Goal: Task Accomplishment & Management: Manage account settings

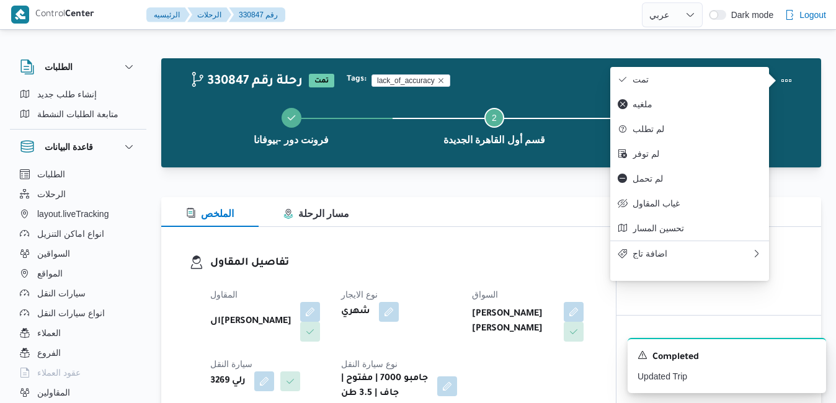
select select "ar"
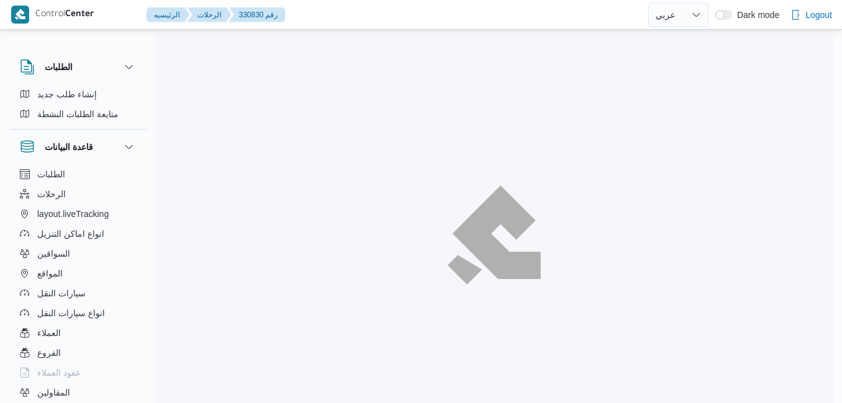
select select "ar"
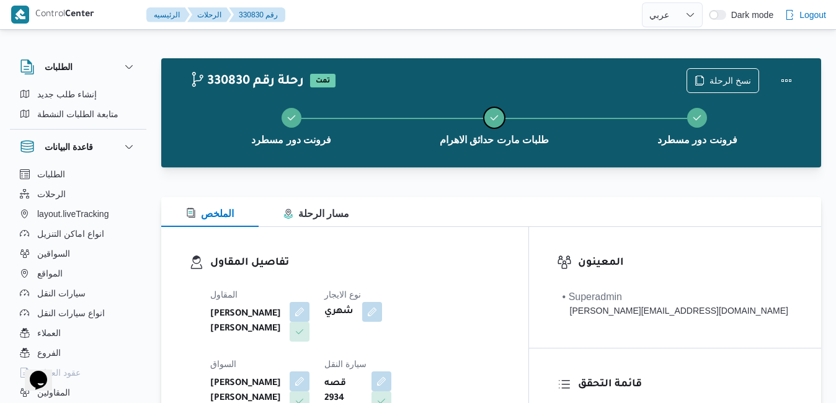
click at [566, 146] on button "طلبات مارت حدائق الاهرام" at bounding box center [493, 125] width 203 height 64
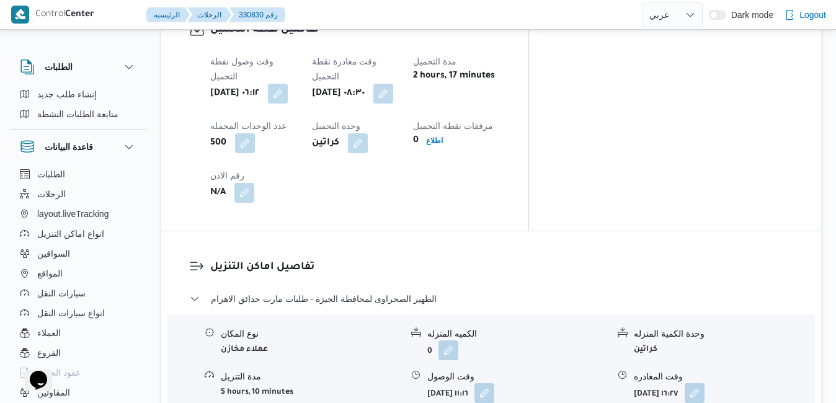
scroll to position [1017, 0]
click at [494, 381] on button "button" at bounding box center [484, 391] width 20 height 20
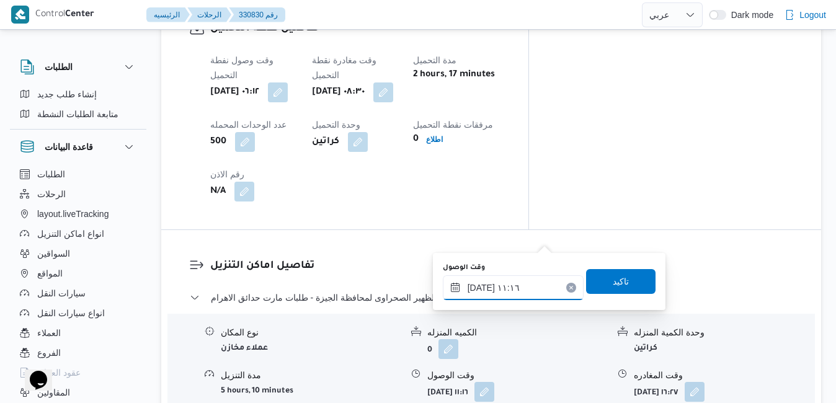
click at [492, 292] on input "١٣/٠٨/٢٠٢٥ ١١:١٦" at bounding box center [513, 287] width 141 height 25
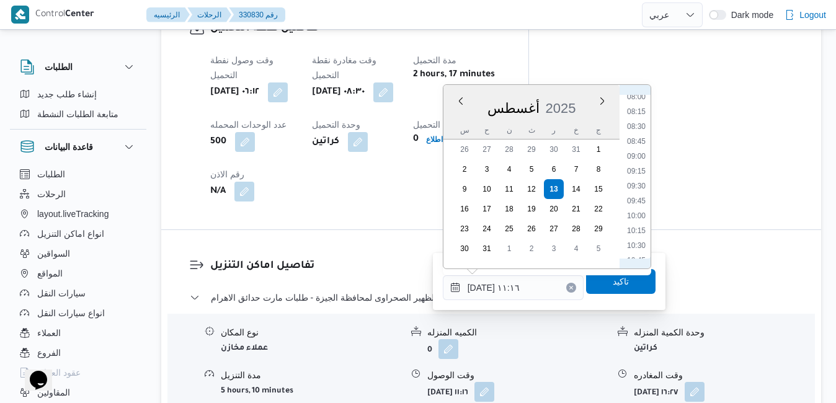
scroll to position [441, 0]
click at [634, 229] on li "09:30" at bounding box center [636, 225] width 29 height 12
type input "١٣/٠٨/٢٠٢٥ ٠٩:٣٠"
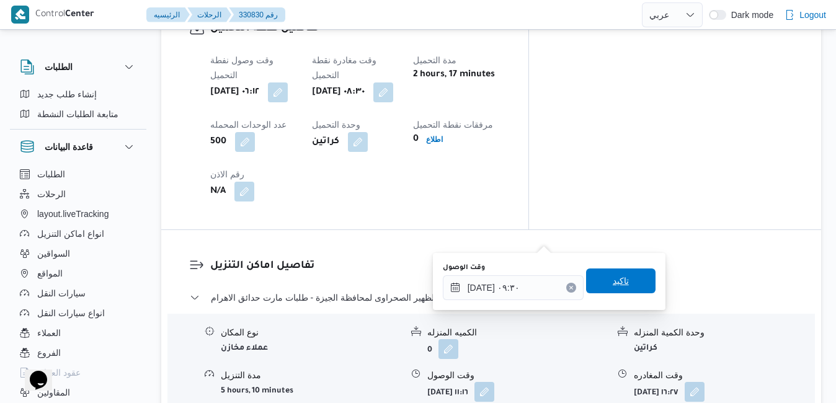
click at [620, 282] on span "تاكيد" at bounding box center [620, 280] width 69 height 25
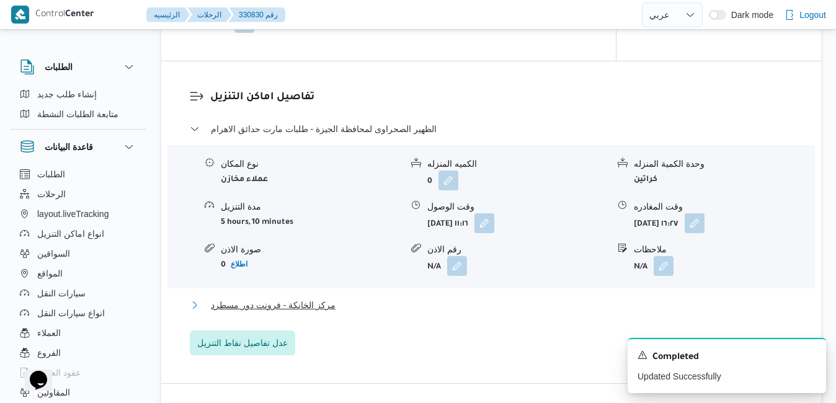
click at [542, 312] on button "مركز الخانكة - فرونت دور مسطرد" at bounding box center [491, 305] width 603 height 15
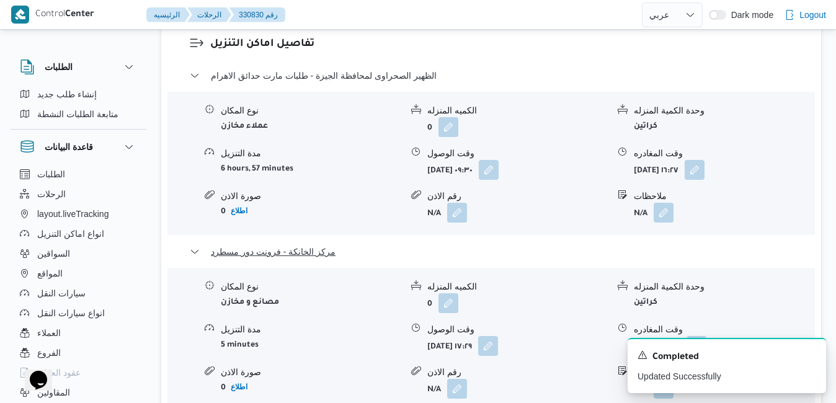
scroll to position [1240, 0]
click at [810, 356] on icon "Dismiss toast" at bounding box center [811, 354] width 6 height 6
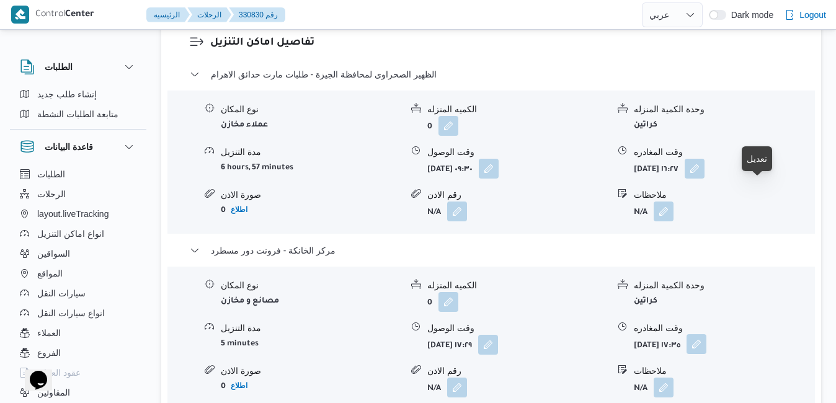
click at [706, 334] on button "button" at bounding box center [696, 344] width 20 height 20
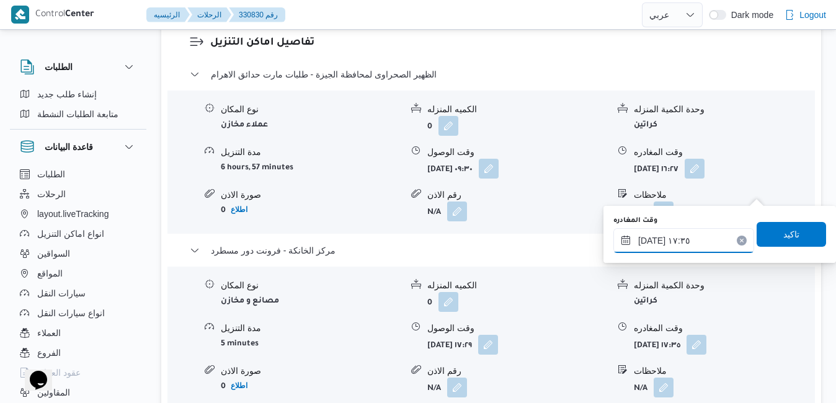
click at [698, 246] on input "١٣/٠٨/٢٠٢٥ ١٧:٣٥" at bounding box center [683, 240] width 141 height 25
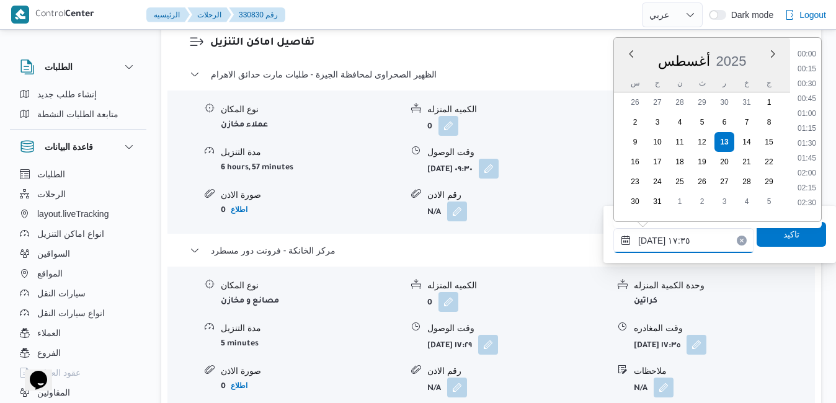
scroll to position [956, 0]
click at [808, 171] on li "18:00" at bounding box center [806, 169] width 29 height 12
type input "١٣/٠٨/٢٠٢٥ ١٨:٠٠"
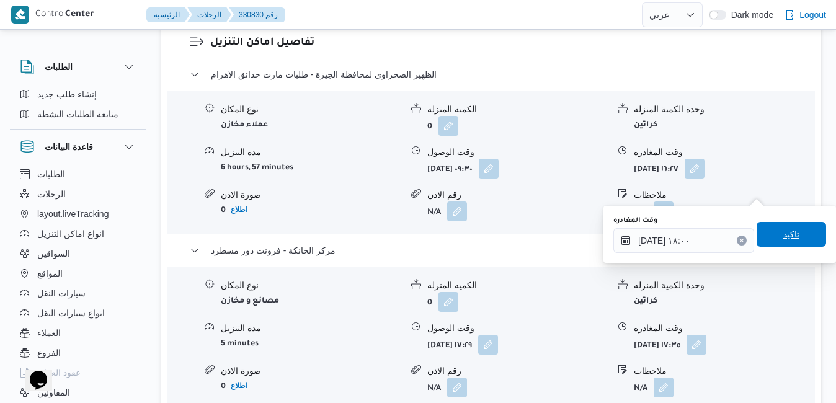
click at [783, 237] on span "تاكيد" at bounding box center [791, 234] width 16 height 15
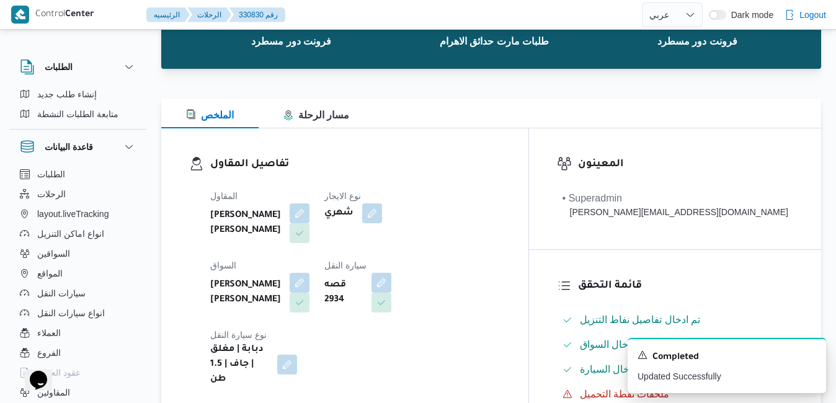
scroll to position [0, 0]
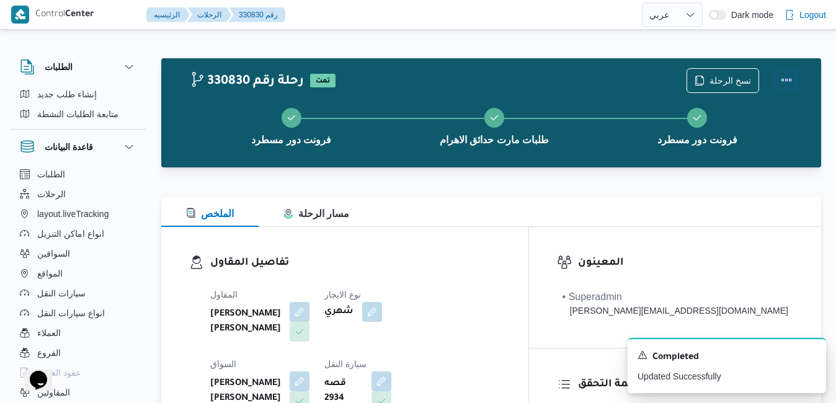
click at [789, 83] on button "Actions" at bounding box center [786, 80] width 25 height 25
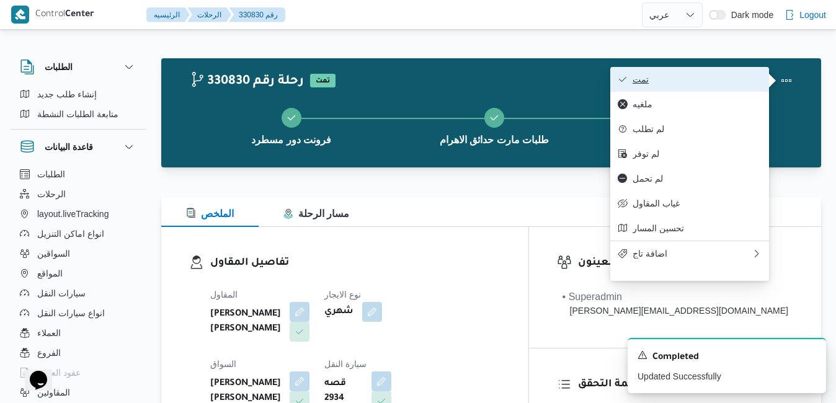
click at [699, 88] on button "تمت" at bounding box center [689, 79] width 159 height 25
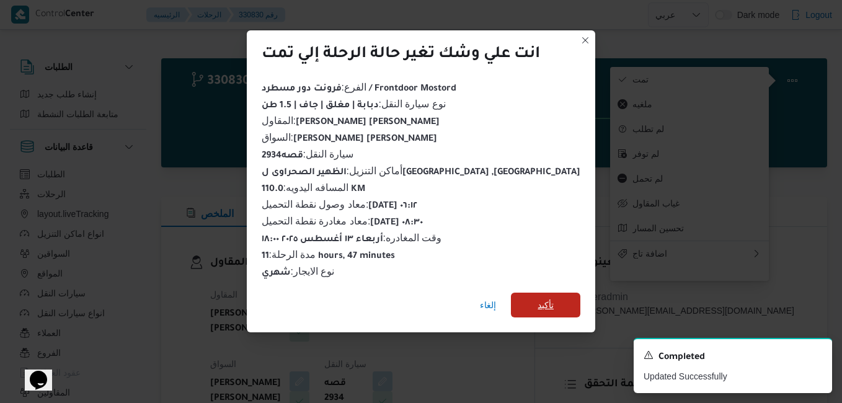
click at [538, 298] on span "تأكيد" at bounding box center [546, 305] width 16 height 15
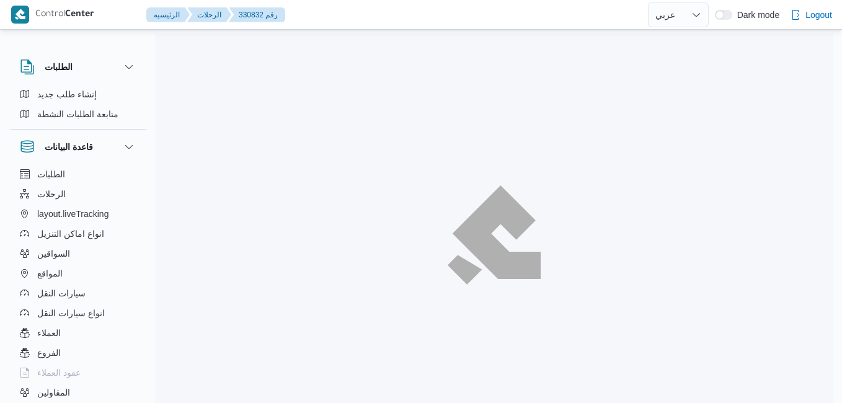
select select "ar"
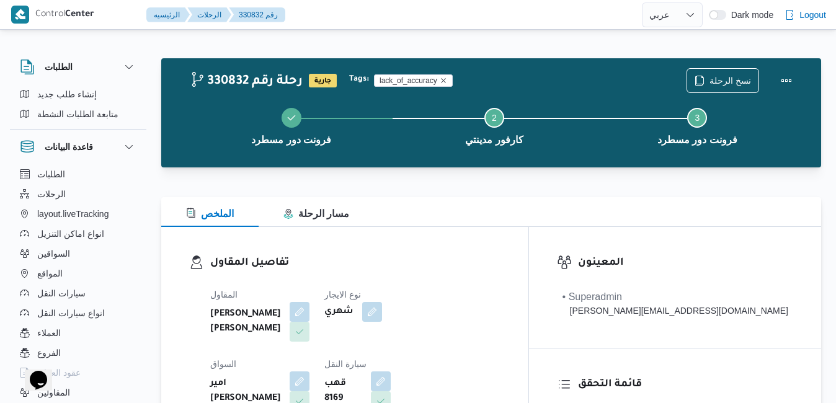
click at [539, 226] on div "الملخص مسار الرحلة" at bounding box center [491, 212] width 660 height 30
click at [782, 73] on button "Actions" at bounding box center [786, 80] width 25 height 25
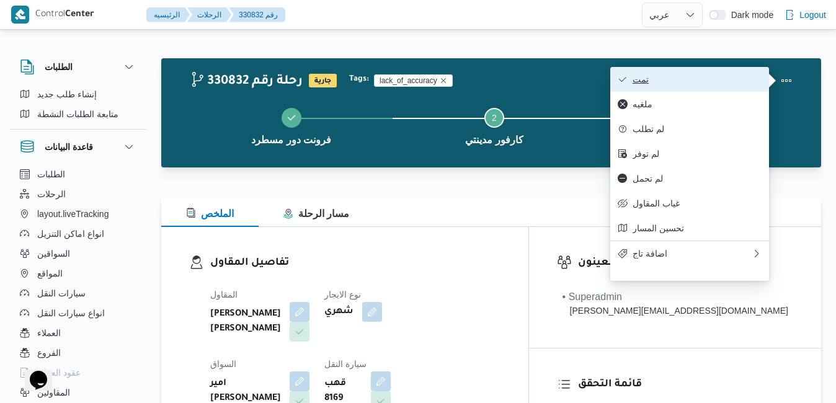
click at [714, 80] on span "تمت" at bounding box center [696, 79] width 129 height 10
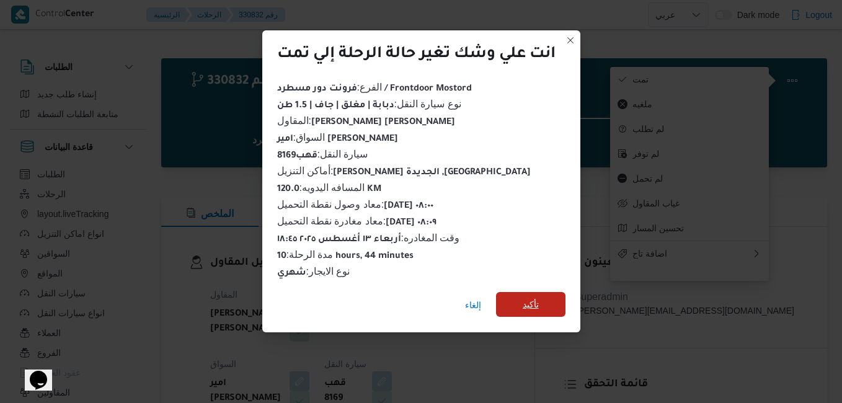
click at [533, 297] on span "تأكيد" at bounding box center [531, 304] width 16 height 15
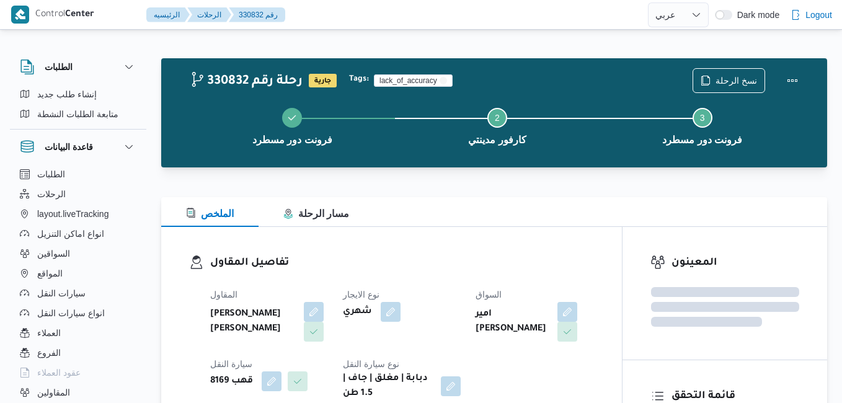
select select "ar"
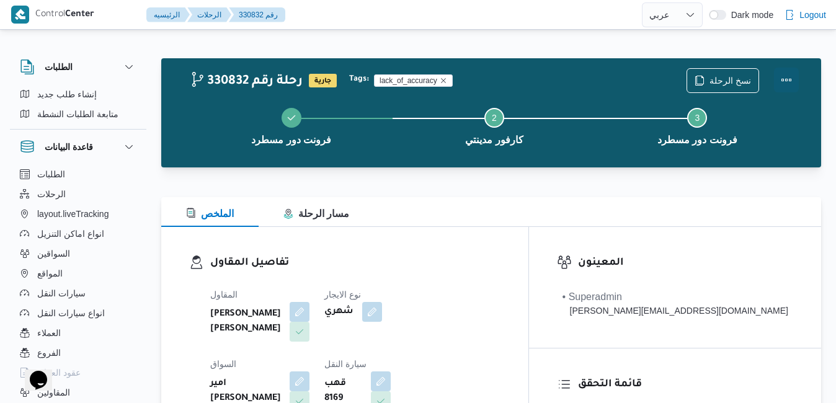
click at [790, 86] on button "Actions" at bounding box center [786, 80] width 25 height 25
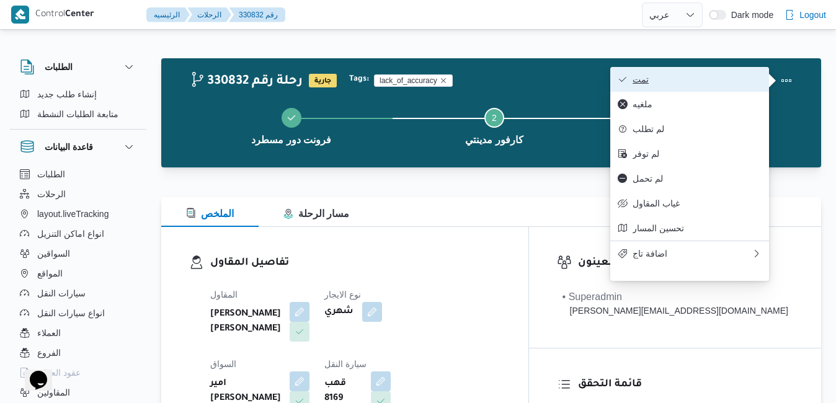
click at [703, 79] on span "تمت" at bounding box center [696, 79] width 129 height 10
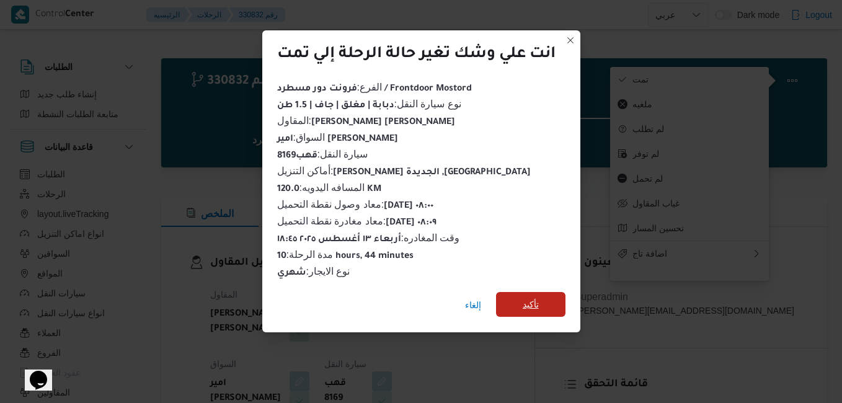
click at [540, 292] on span "تأكيد" at bounding box center [530, 304] width 69 height 25
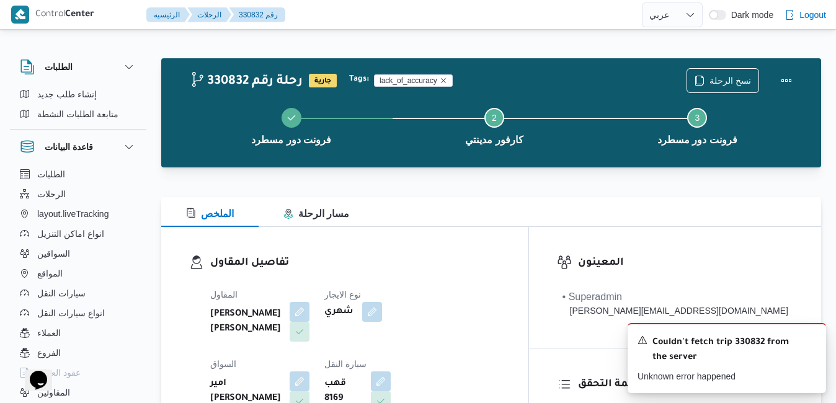
click at [543, 199] on div "الملخص مسار الرحلة" at bounding box center [491, 212] width 660 height 30
click at [528, 247] on div "تفاصيل المقاول المقاول عبدالله عيد عبدالسلام عبدالحافظ نوع الايجار شهري السواق …" at bounding box center [344, 370] width 367 height 286
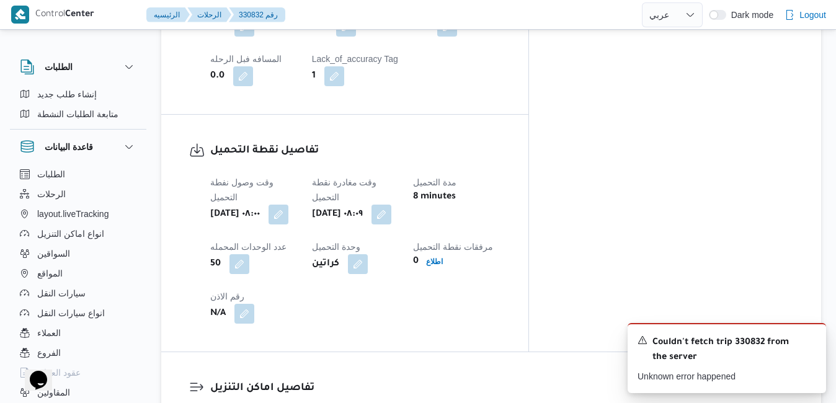
scroll to position [893, 0]
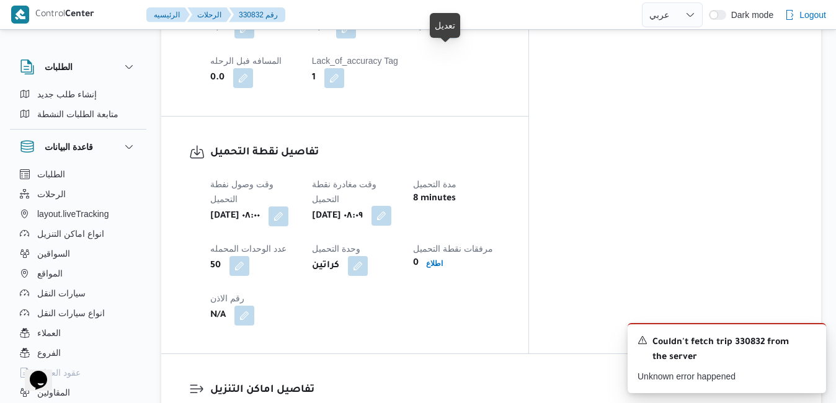
click at [391, 206] on button "button" at bounding box center [381, 216] width 20 height 20
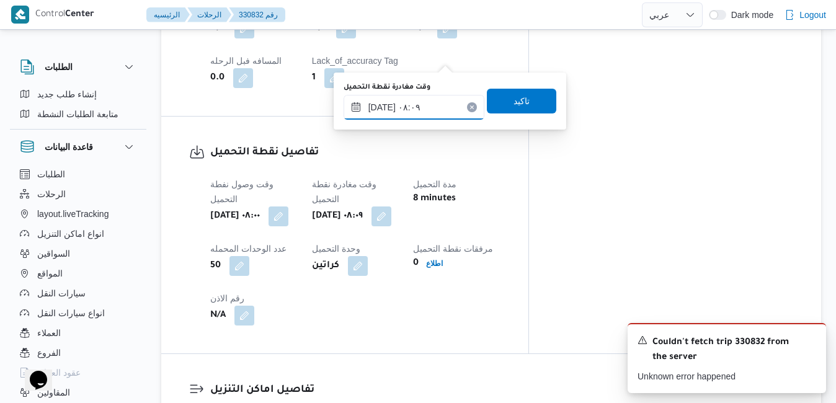
click at [412, 112] on input "١٣/٠٨/٢٠٢٥ ٠٨:٠٩" at bounding box center [413, 107] width 141 height 25
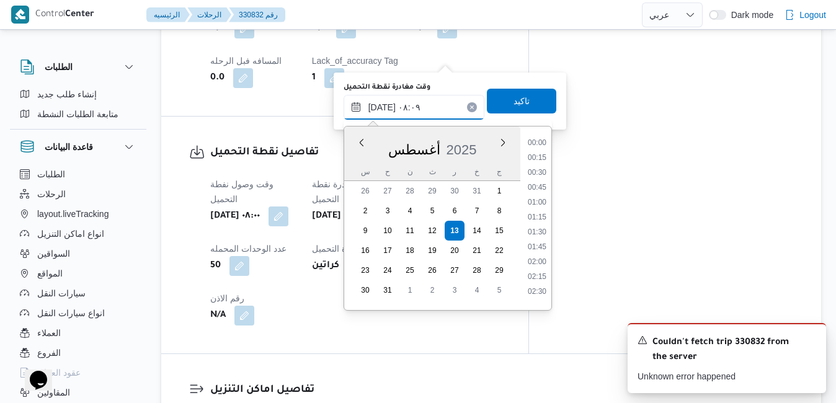
scroll to position [391, 0]
click at [536, 255] on li "08:30" at bounding box center [537, 258] width 29 height 12
type input "١٣/٠٨/٢٠٢٥ ٠٨:٣٠"
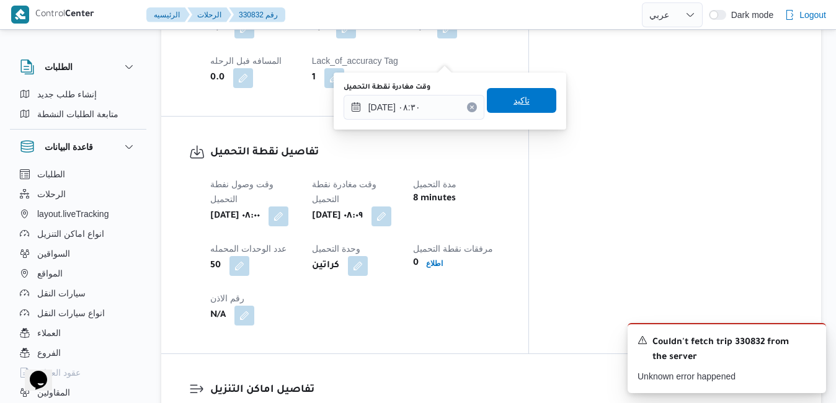
click at [534, 103] on span "تاكيد" at bounding box center [521, 100] width 69 height 25
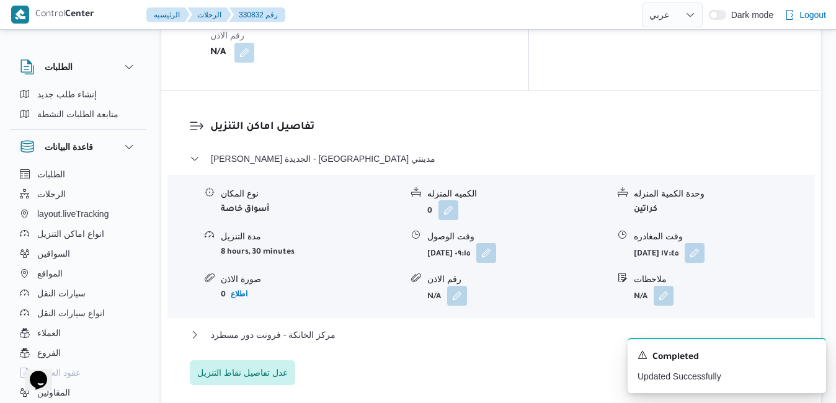
scroll to position [1190, 0]
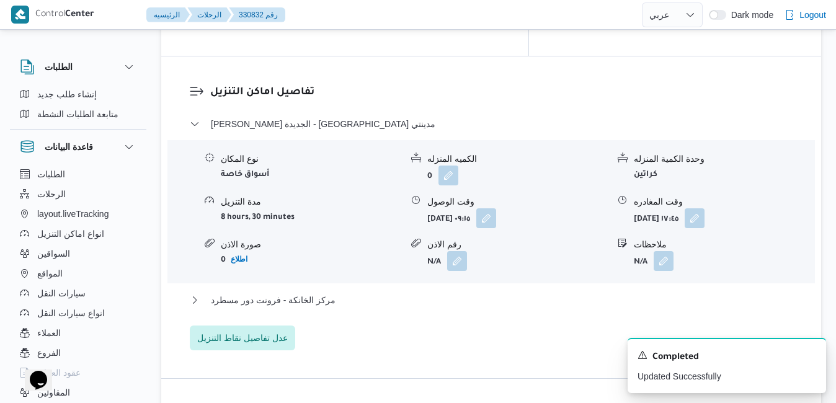
click at [520, 137] on div "ثانى القاهرة الجديدة - كارفور مدينتي نوع المكان أسواق خاصة الكميه المنزله 0 وحد…" at bounding box center [491, 234] width 603 height 234
click at [519, 293] on button "مركز الخانكة - فرونت دور مسطرد" at bounding box center [491, 300] width 603 height 15
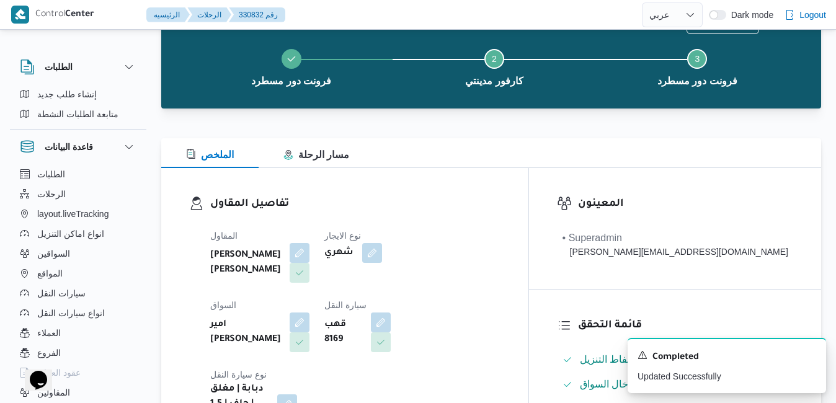
scroll to position [50, 0]
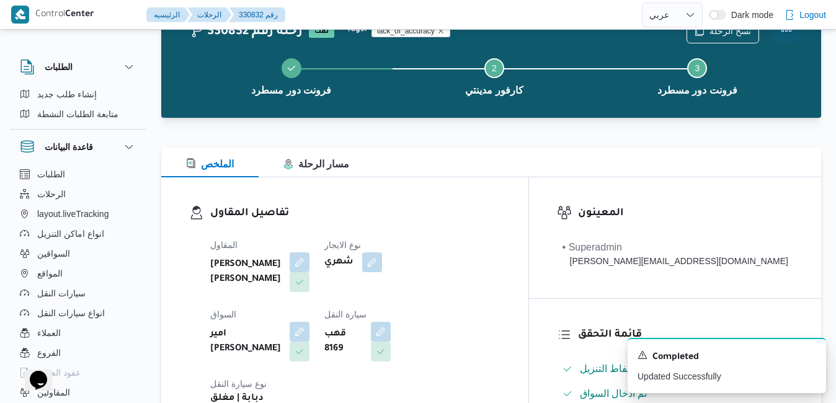
click at [782, 30] on button "Actions" at bounding box center [786, 30] width 25 height 25
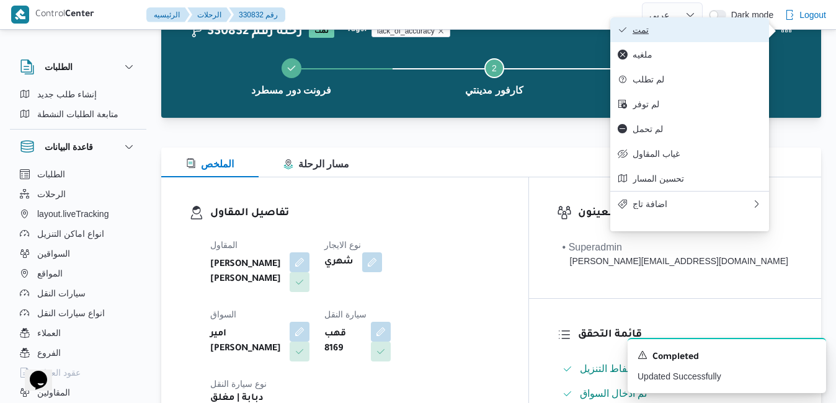
click at [655, 34] on span "تمت" at bounding box center [696, 30] width 129 height 10
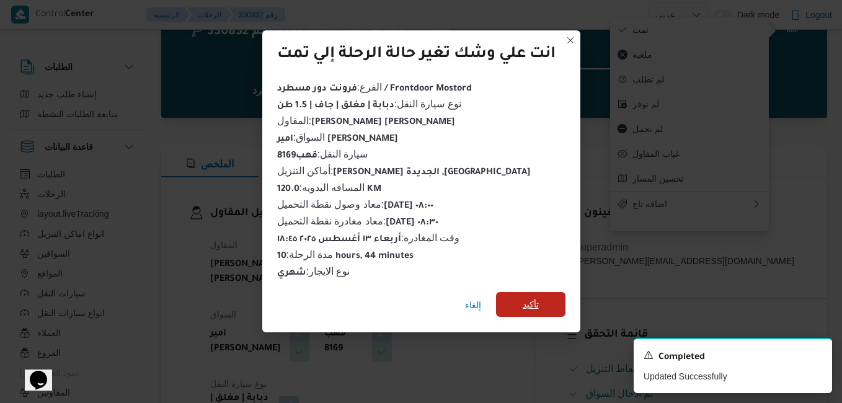
click at [537, 299] on span "تأكيد" at bounding box center [531, 304] width 16 height 15
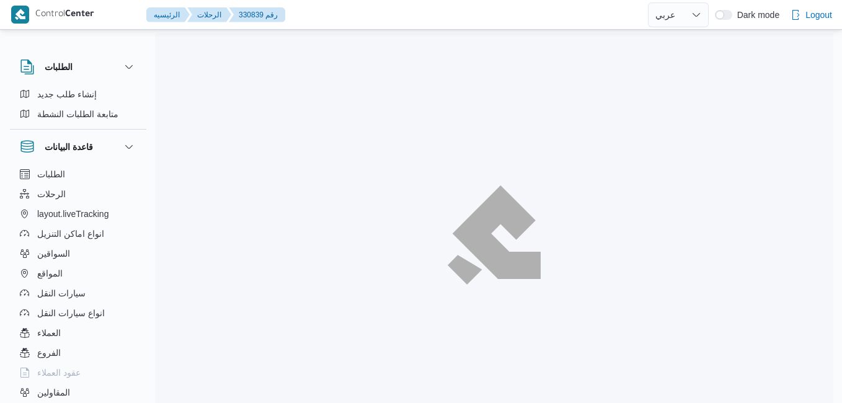
select select "ar"
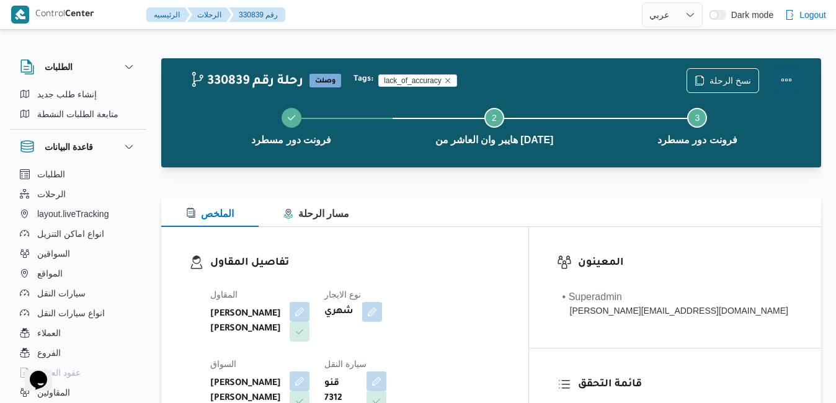
click at [787, 79] on button "Actions" at bounding box center [786, 80] width 25 height 25
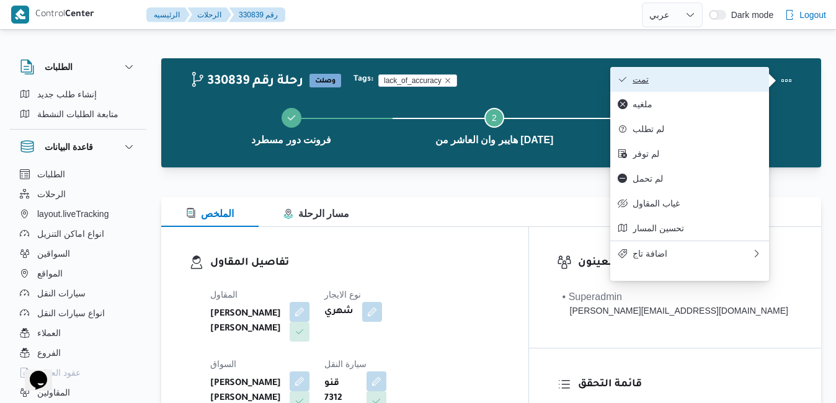
click at [719, 82] on span "تمت" at bounding box center [696, 79] width 129 height 10
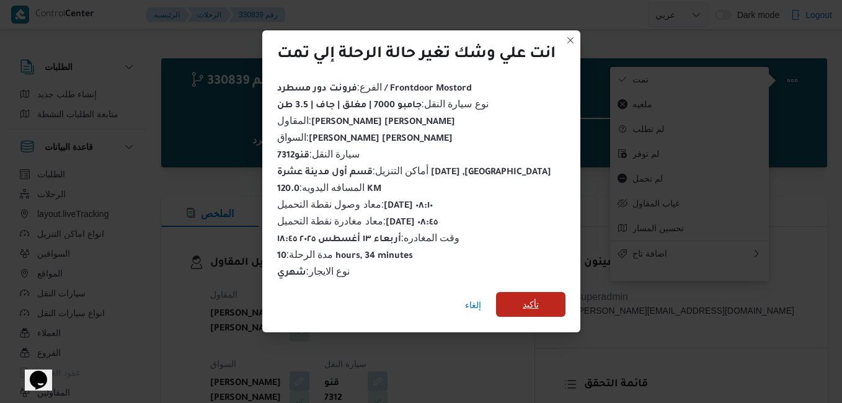
click at [514, 297] on span "تأكيد" at bounding box center [530, 304] width 69 height 25
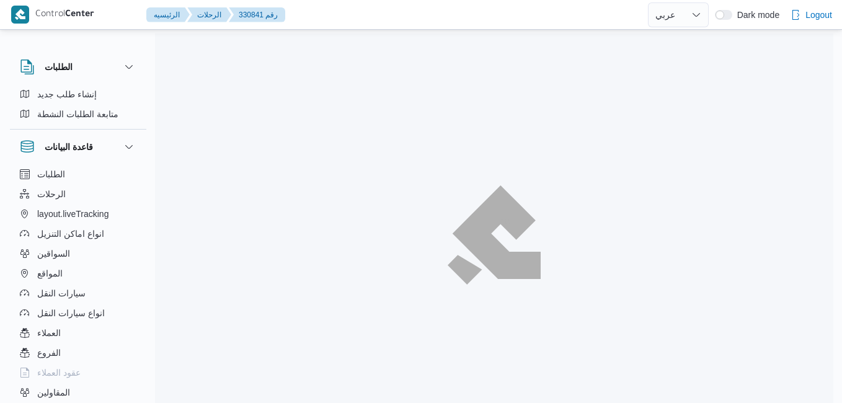
select select "ar"
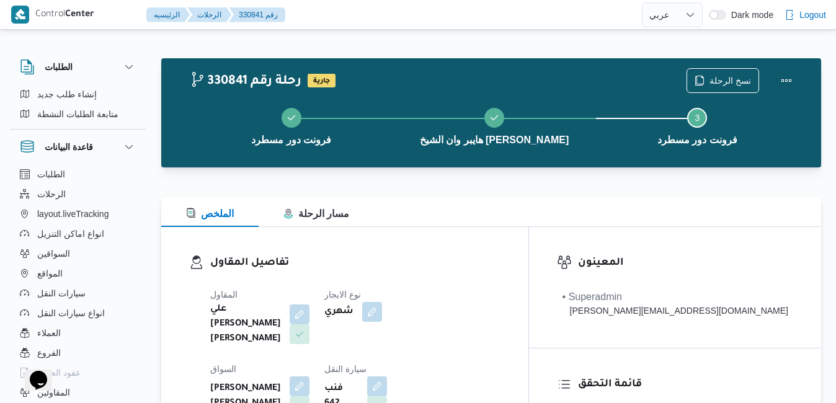
click at [464, 226] on div "الملخص مسار الرحلة" at bounding box center [491, 212] width 660 height 30
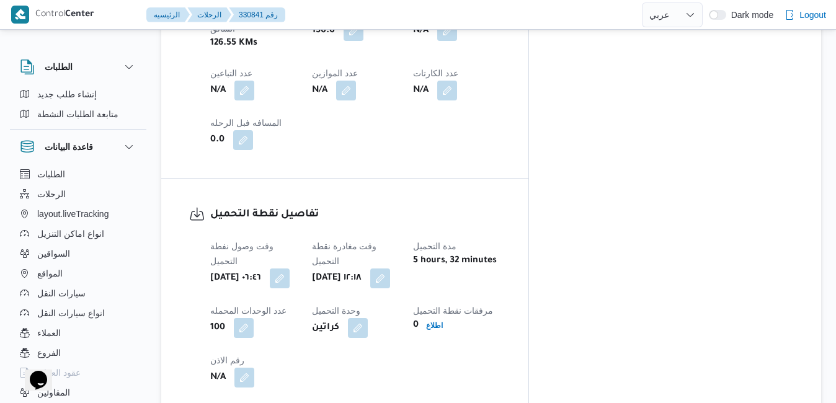
scroll to position [843, 0]
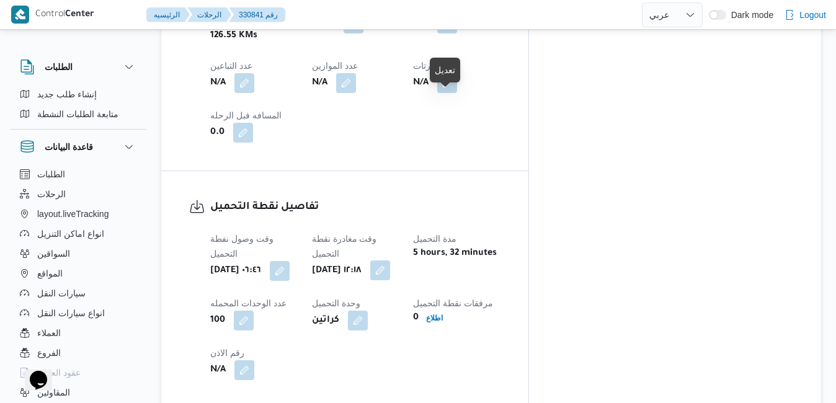
click at [390, 260] on button "button" at bounding box center [380, 270] width 20 height 20
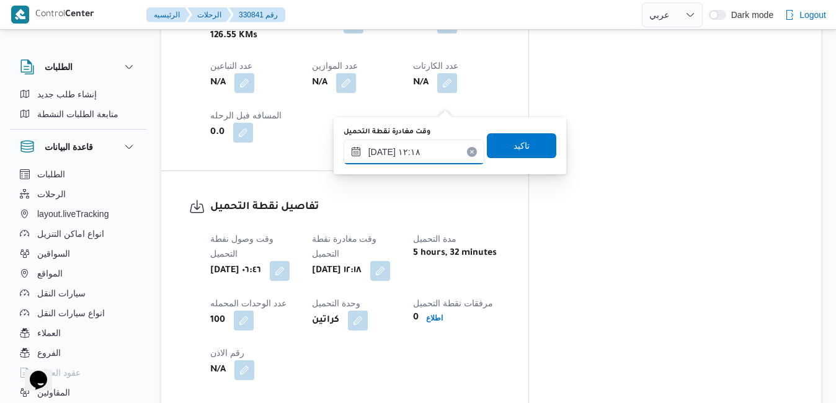
click at [424, 153] on input "[DATE] ١٢:١٨" at bounding box center [413, 151] width 141 height 25
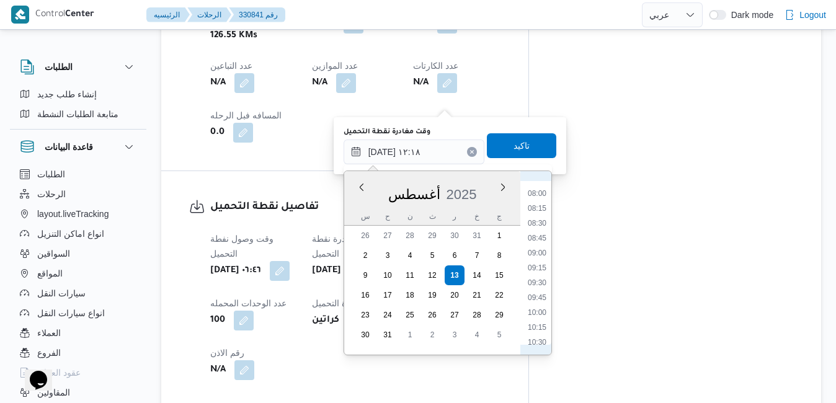
scroll to position [357, 0]
click at [534, 289] on li "07:45" at bounding box center [537, 291] width 29 height 12
type input "[DATE] ٠٧:٤٥"
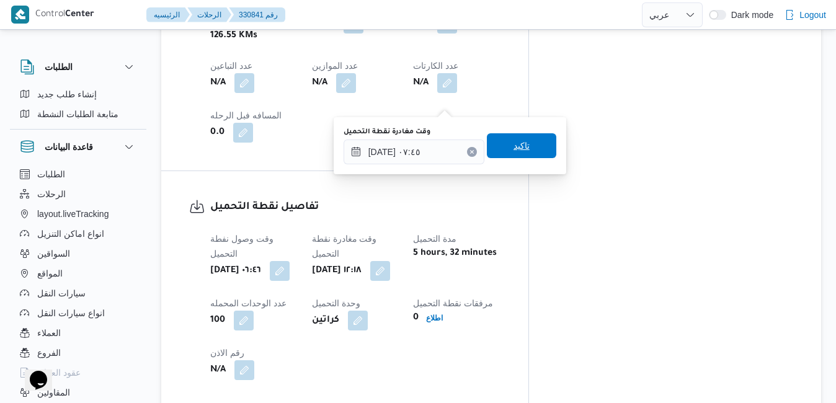
click at [539, 141] on span "تاكيد" at bounding box center [521, 145] width 69 height 25
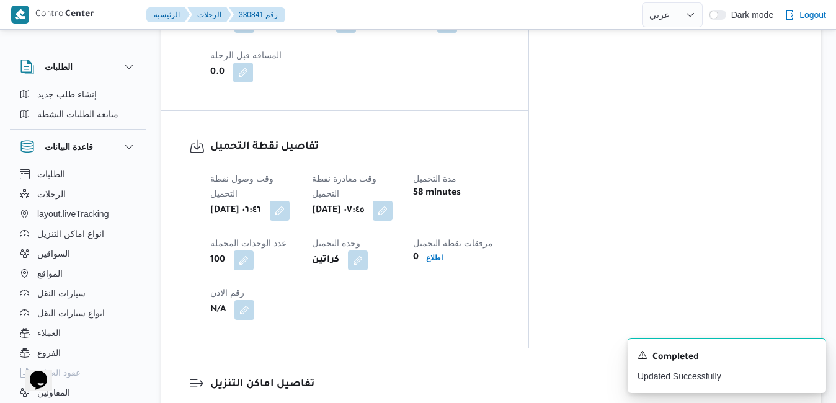
scroll to position [1042, 0]
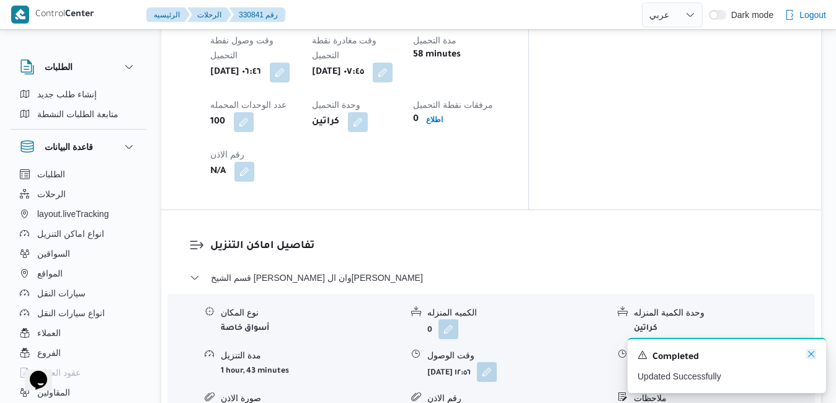
click at [813, 353] on icon "Dismiss toast" at bounding box center [811, 354] width 6 height 6
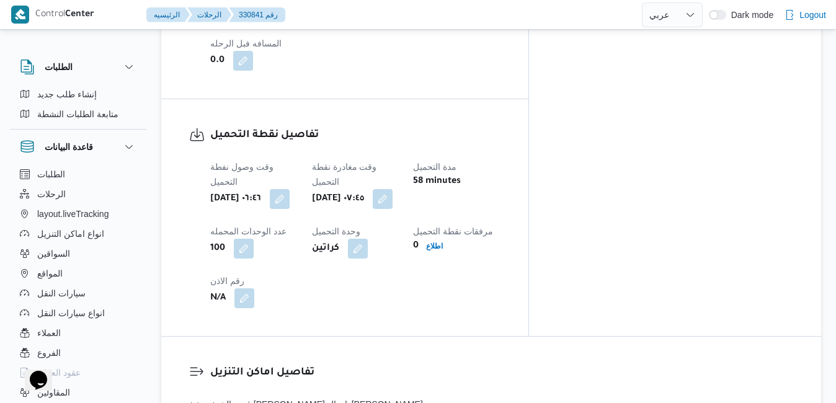
scroll to position [992, 0]
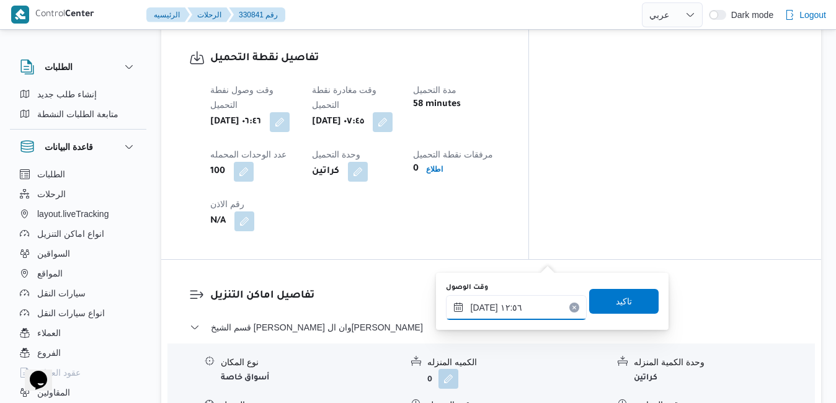
click at [504, 304] on input "[DATE] ١٢:٥٦" at bounding box center [516, 307] width 141 height 25
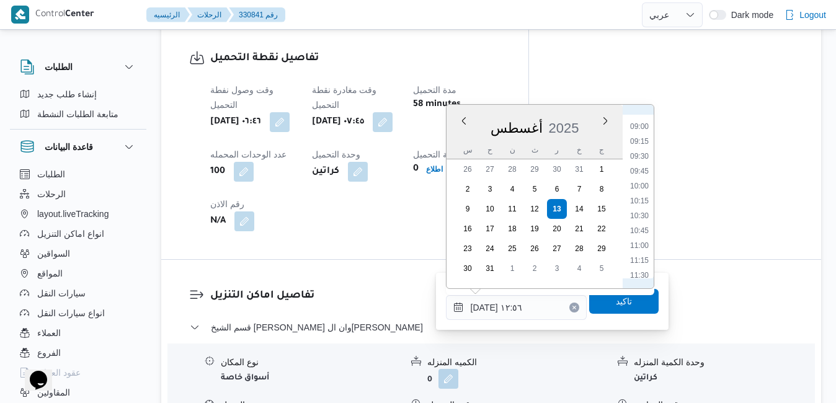
scroll to position [387, 0]
click at [632, 258] on li "08:45" at bounding box center [639, 255] width 29 height 12
type input "[DATE] ٠٨:٤٥"
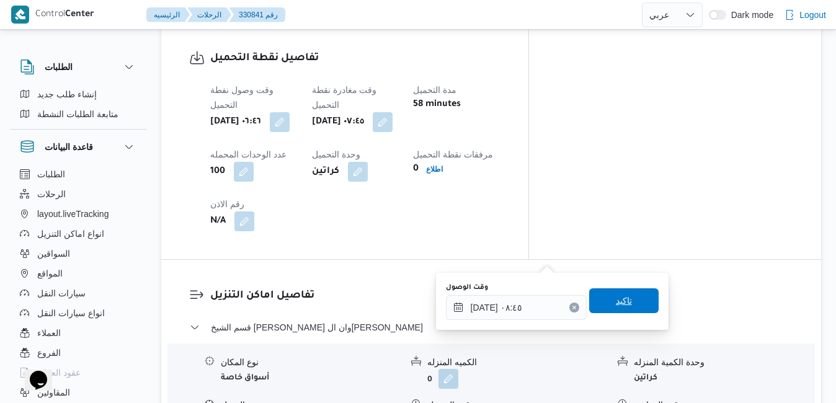
click at [616, 297] on span "تاكيد" at bounding box center [624, 300] width 16 height 15
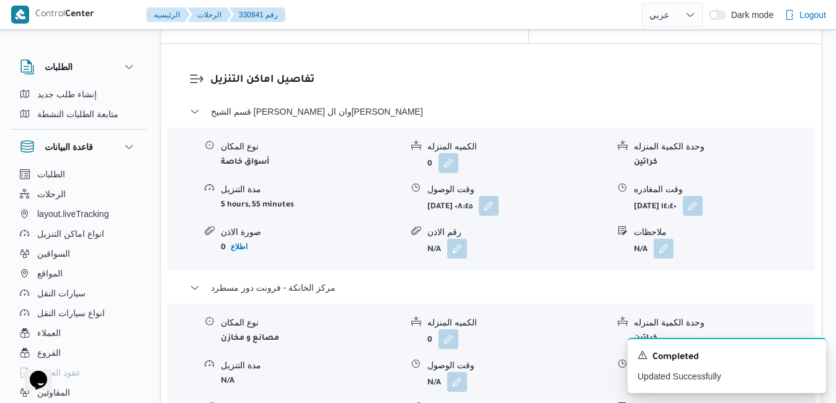
scroll to position [1215, 0]
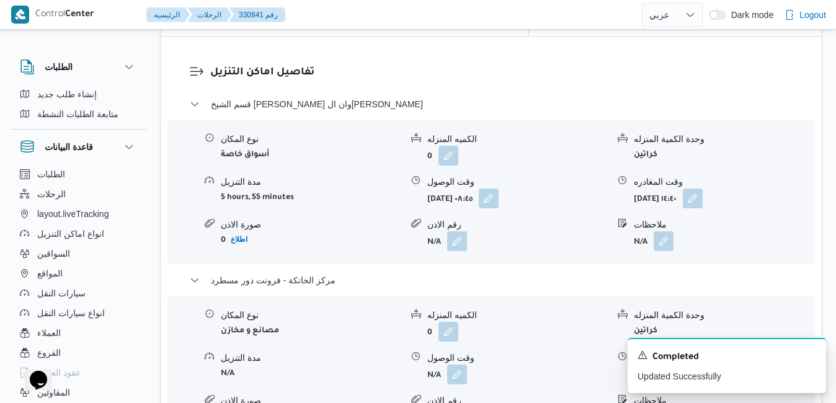
click at [662, 364] on button "button" at bounding box center [663, 374] width 20 height 20
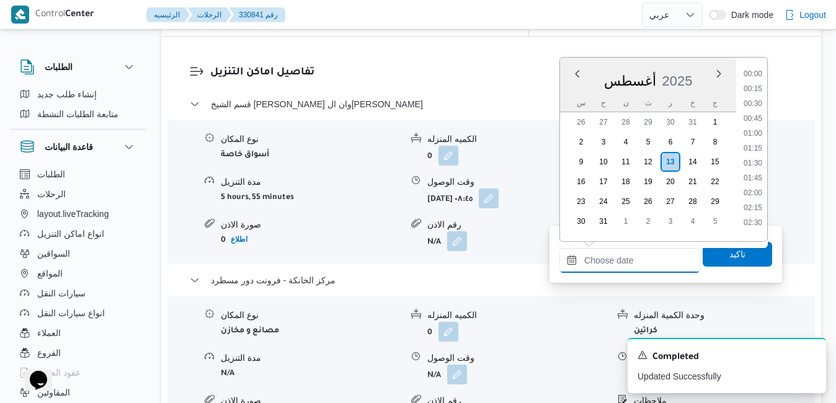
click at [618, 270] on input "وقت المغادره" at bounding box center [629, 260] width 141 height 25
click at [671, 70] on div "[DATE]" at bounding box center [648, 79] width 176 height 32
click at [756, 200] on li "18:30" at bounding box center [752, 198] width 29 height 12
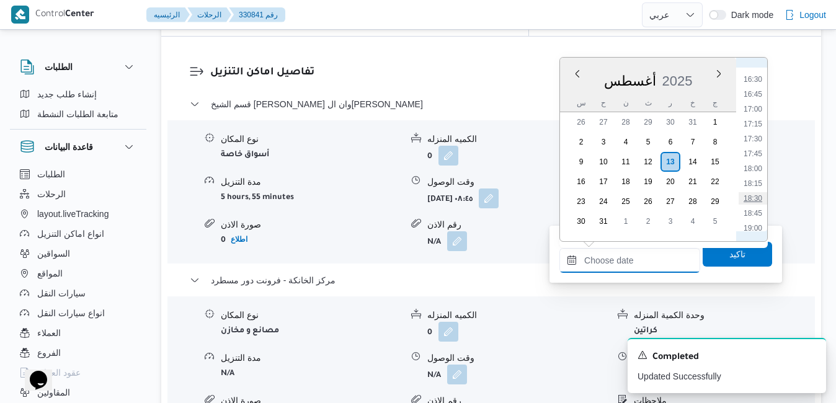
type input "[DATE] ١٨:٣٠"
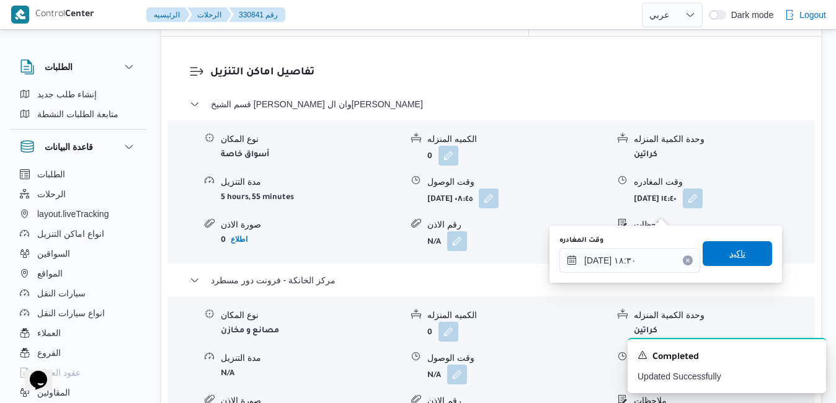
click at [725, 263] on span "تاكيد" at bounding box center [736, 253] width 69 height 25
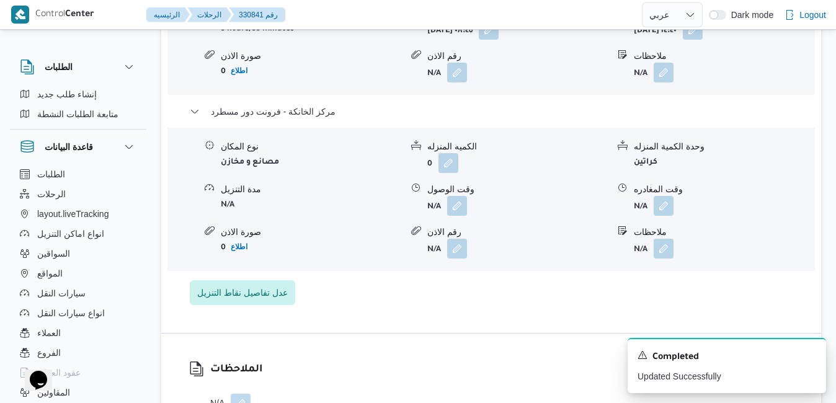
click at [725, 263] on div "نوع المكان مصانع و مخازن الكميه المنزله 0 وحدة الكمية المنزله كراتين مدة التنزي…" at bounding box center [490, 199] width 657 height 141
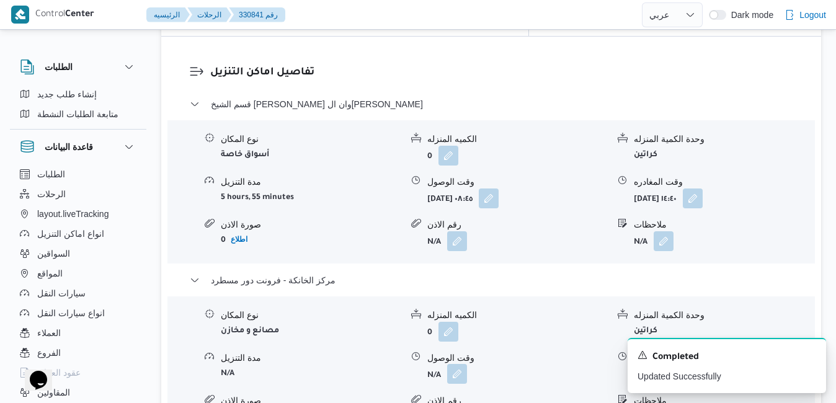
click at [456, 364] on button "button" at bounding box center [457, 374] width 20 height 20
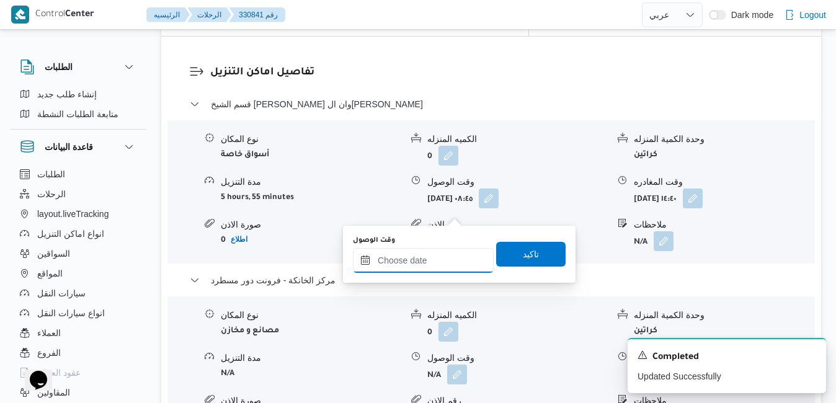
click at [423, 259] on input "وقت الوصول" at bounding box center [423, 260] width 141 height 25
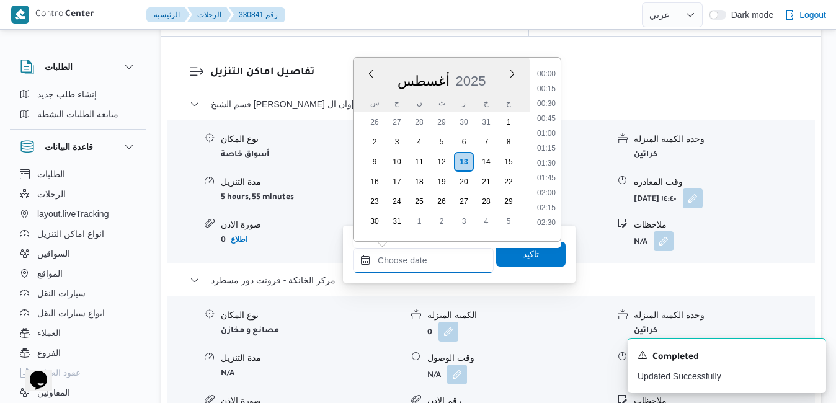
scroll to position [1120, 0]
click at [491, 63] on div "[DATE]" at bounding box center [441, 79] width 176 height 32
click at [547, 184] on li "18:15" at bounding box center [546, 183] width 29 height 12
type input "[DATE] ١٨:١٥"
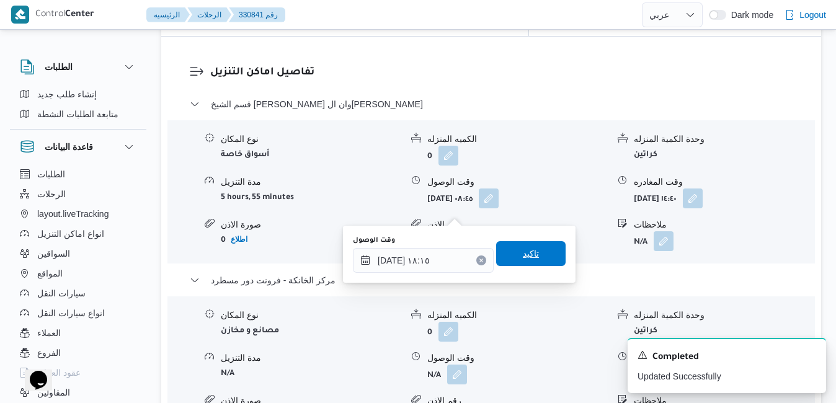
click at [524, 257] on span "تاكيد" at bounding box center [531, 253] width 16 height 15
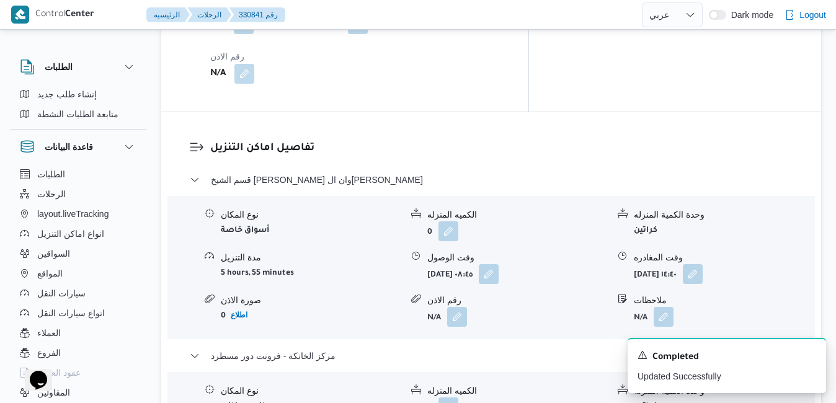
scroll to position [1091, 0]
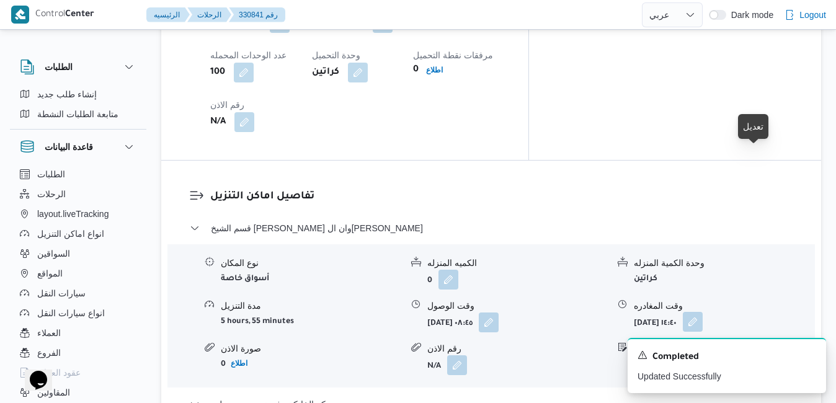
click at [702, 312] on button "button" at bounding box center [693, 322] width 20 height 20
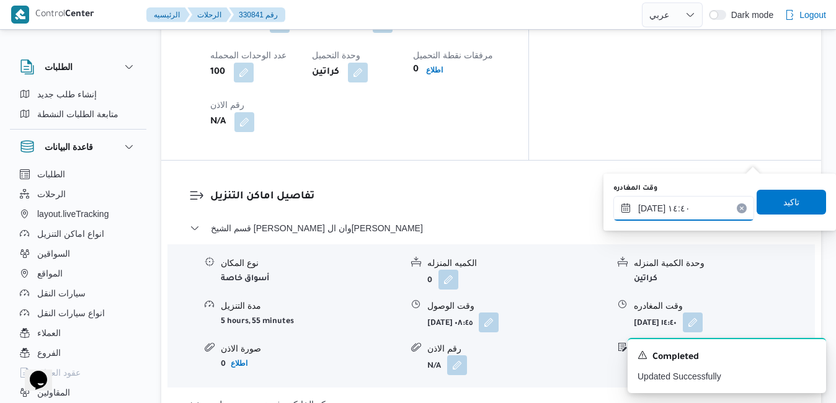
click at [668, 211] on input "[DATE] ١٤:٤٠" at bounding box center [683, 208] width 141 height 25
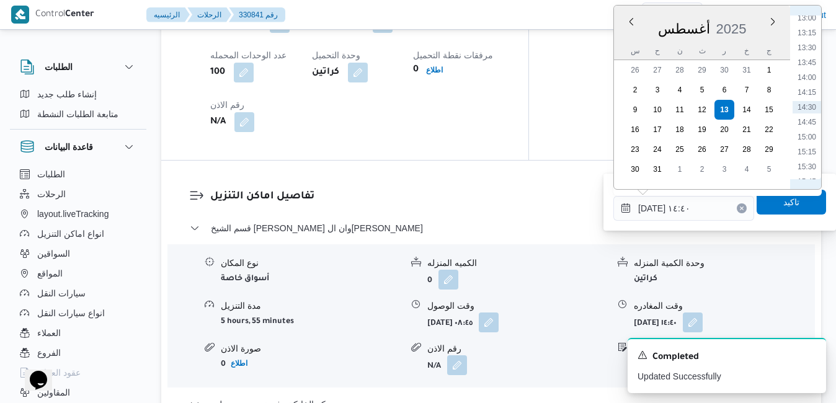
scroll to position [921, 0]
click at [811, 127] on li "17:15" at bounding box center [806, 128] width 29 height 12
type input "[DATE] ١٧:١٥"
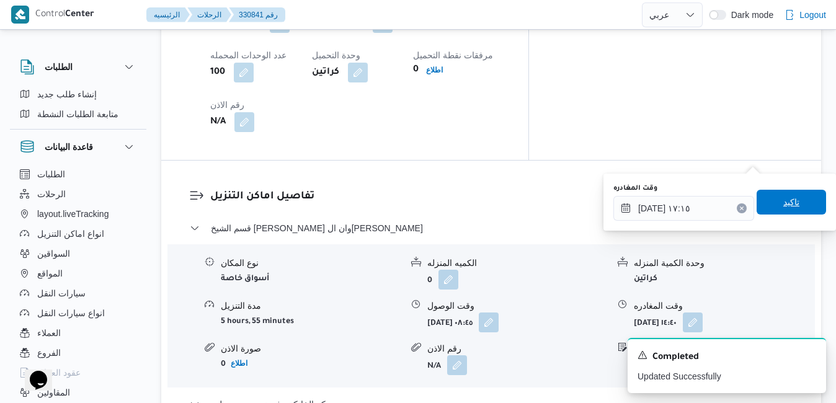
click at [783, 206] on span "تاكيد" at bounding box center [791, 202] width 16 height 15
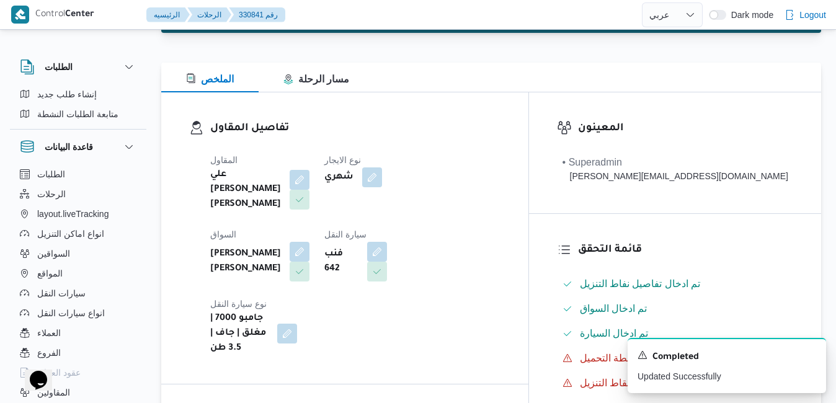
scroll to position [0, 0]
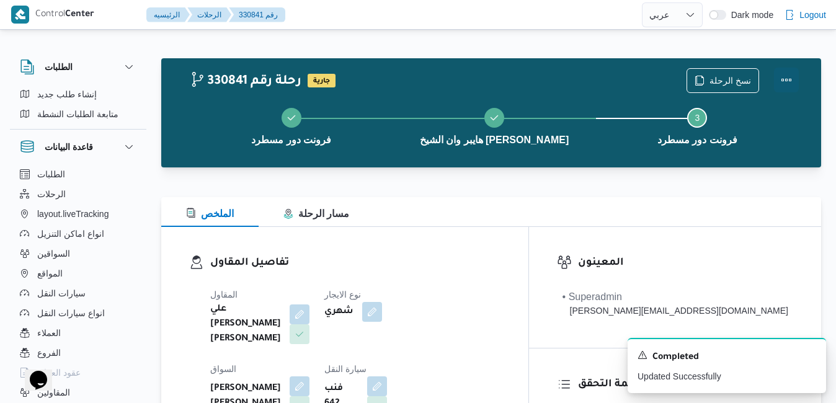
click at [782, 83] on button "Actions" at bounding box center [786, 80] width 25 height 25
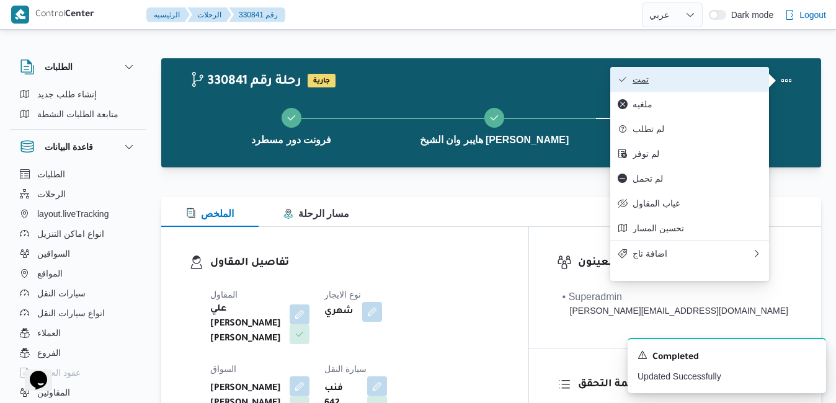
click at [695, 84] on span "تمت" at bounding box center [696, 79] width 129 height 10
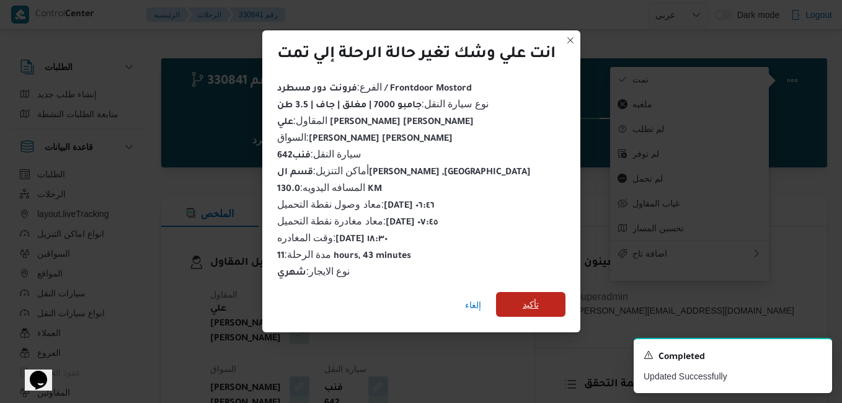
click at [534, 302] on span "تأكيد" at bounding box center [531, 304] width 16 height 15
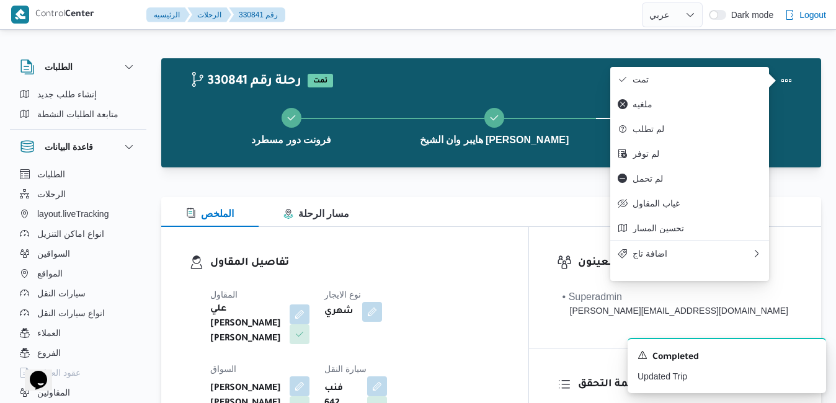
click at [500, 259] on h3 "تفاصيل المقاول" at bounding box center [355, 263] width 290 height 17
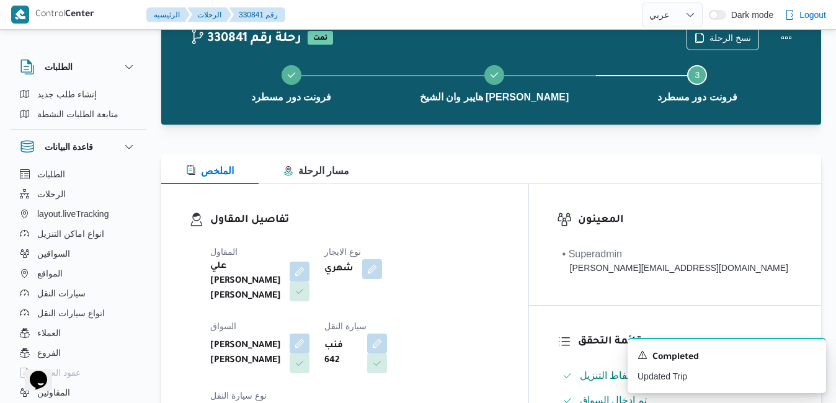
scroll to position [50, 0]
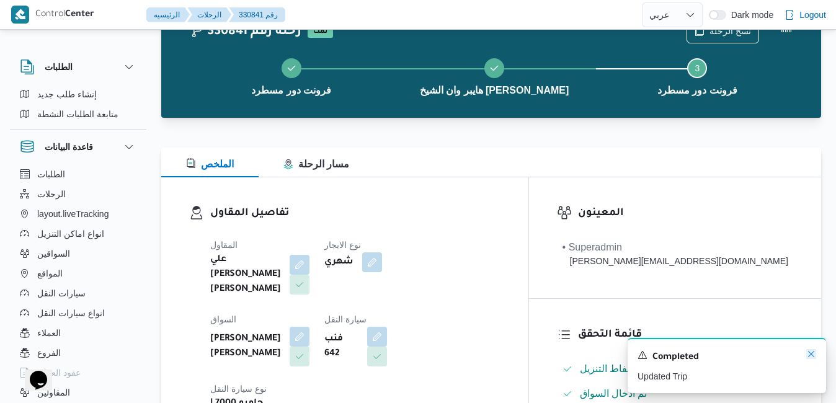
click at [812, 358] on icon "Dismiss toast" at bounding box center [811, 354] width 10 height 10
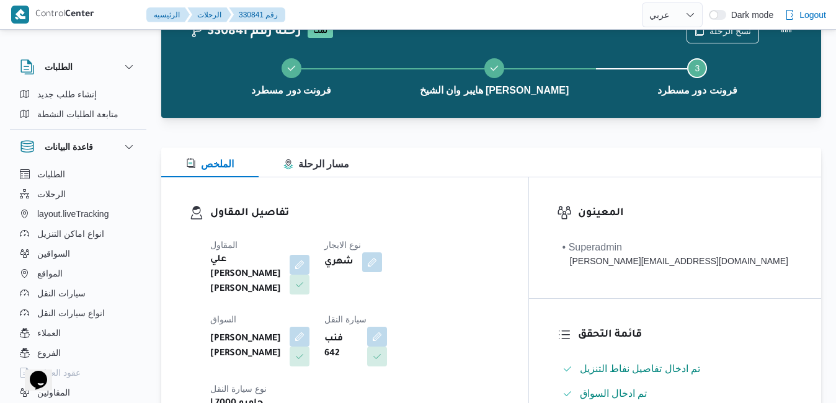
click at [508, 324] on div "المقاول علي [PERSON_NAME] [PERSON_NAME] نوع الايجار شهري السواق [PERSON_NAME] […" at bounding box center [355, 339] width 305 height 218
